Goal: Navigation & Orientation: Find specific page/section

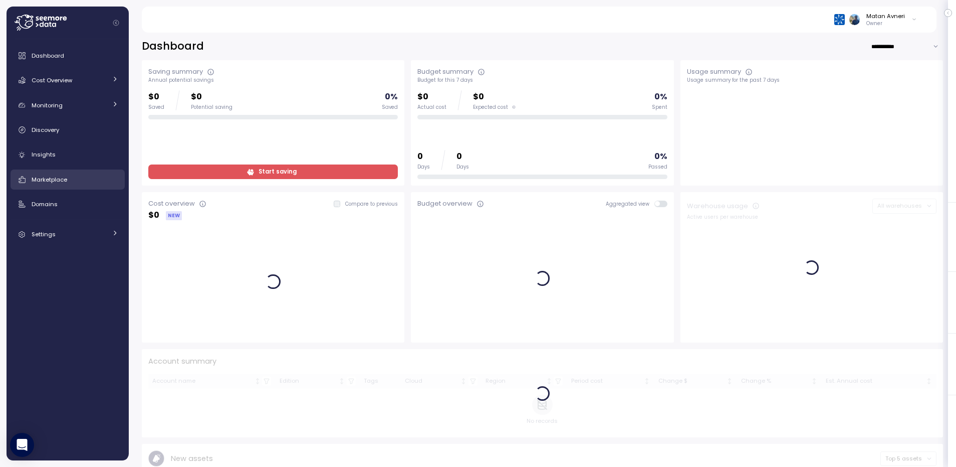
click at [48, 185] on link "Marketplace" at bounding box center [68, 179] width 114 height 20
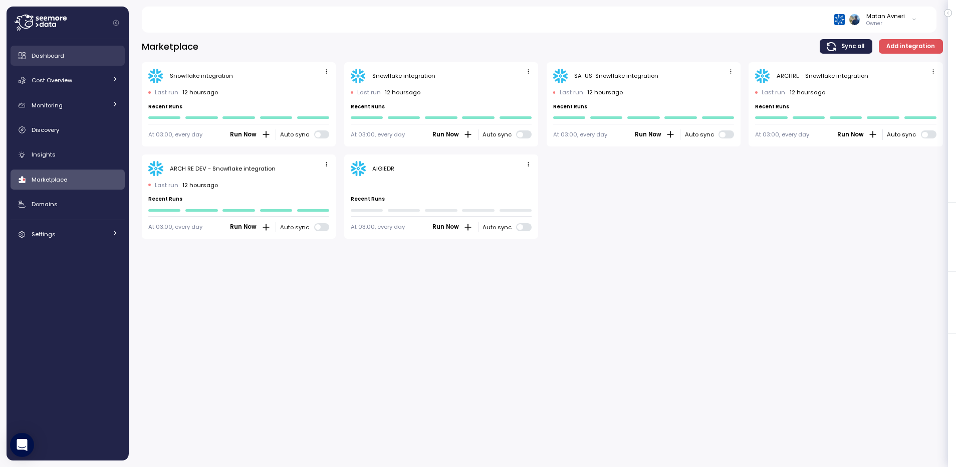
click at [53, 57] on span "Dashboard" at bounding box center [48, 56] width 33 height 8
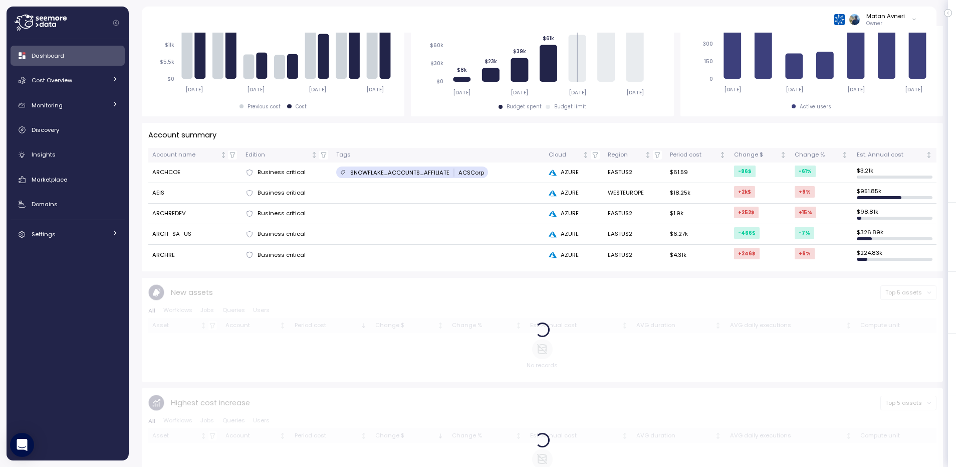
scroll to position [268, 0]
